Goal: Transaction & Acquisition: Download file/media

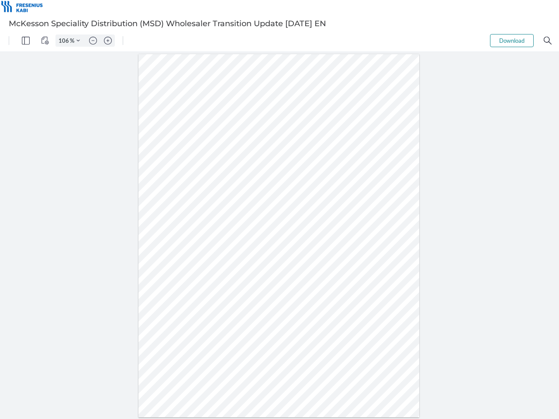
click at [26, 41] on img "Panel" at bounding box center [26, 41] width 8 height 8
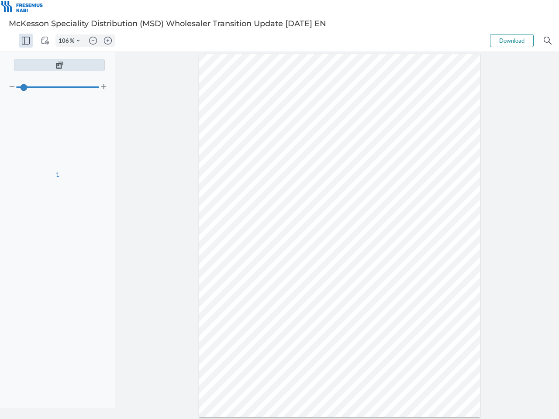
click at [45, 41] on img "View Controls" at bounding box center [45, 41] width 8 height 8
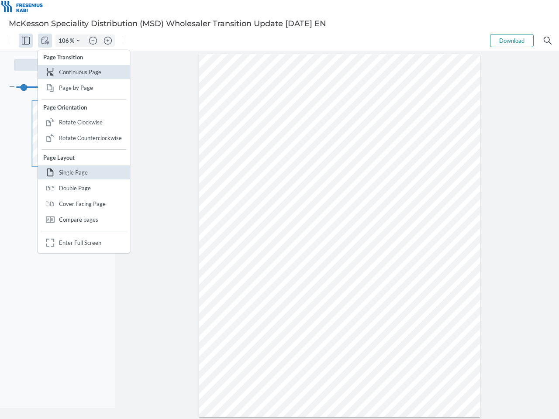
click at [65, 41] on input "106" at bounding box center [63, 41] width 14 height 8
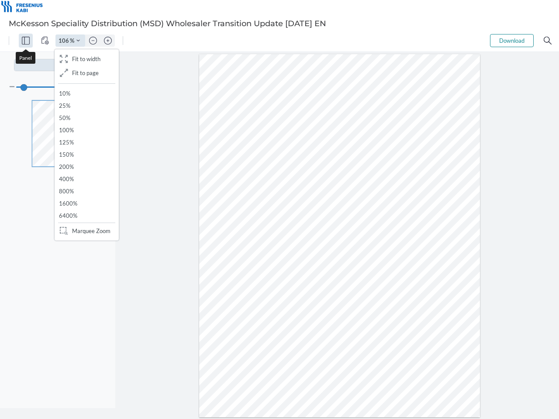
click at [78, 41] on img "Zoom Controls" at bounding box center [77, 40] width 3 height 3
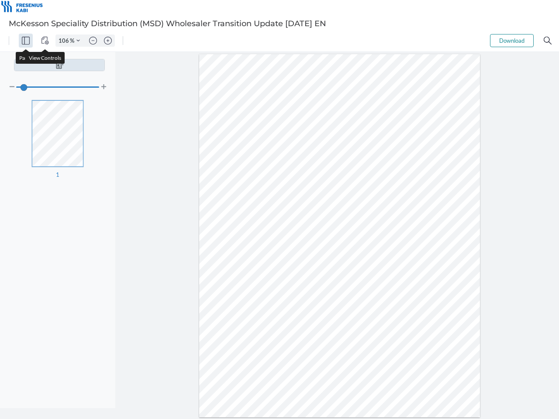
click at [93, 41] on img "Zoom out" at bounding box center [93, 41] width 8 height 8
click at [108, 41] on img "Zoom in" at bounding box center [108, 41] width 8 height 8
type input "106"
click at [512, 41] on button "Download" at bounding box center [512, 40] width 44 height 13
click at [547, 41] on img "Search" at bounding box center [547, 41] width 8 height 8
